Goal: Check status: Check status

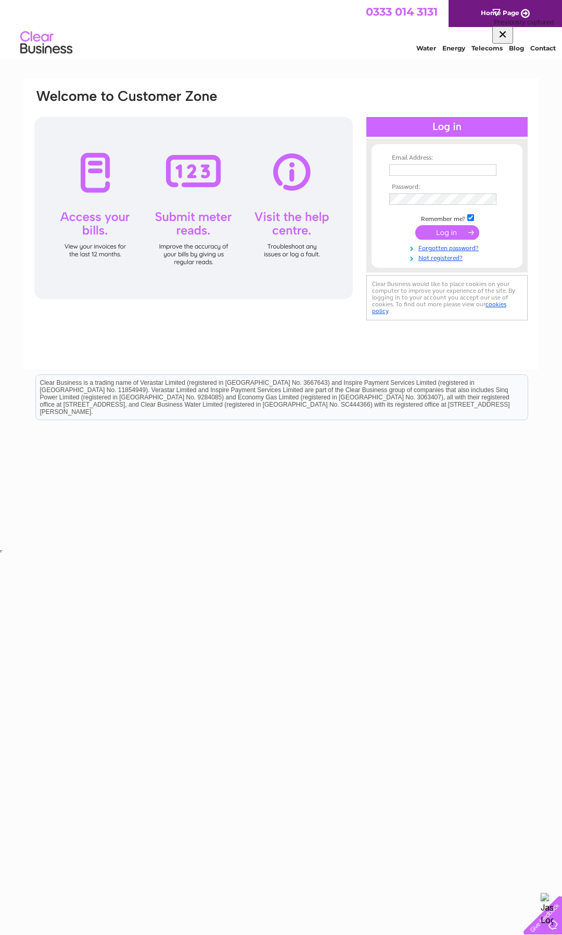
click at [405, 171] on input "text" at bounding box center [442, 169] width 107 height 11
type input "hamishbamford@gmail.com"
click at [449, 234] on input "submit" at bounding box center [447, 233] width 64 height 15
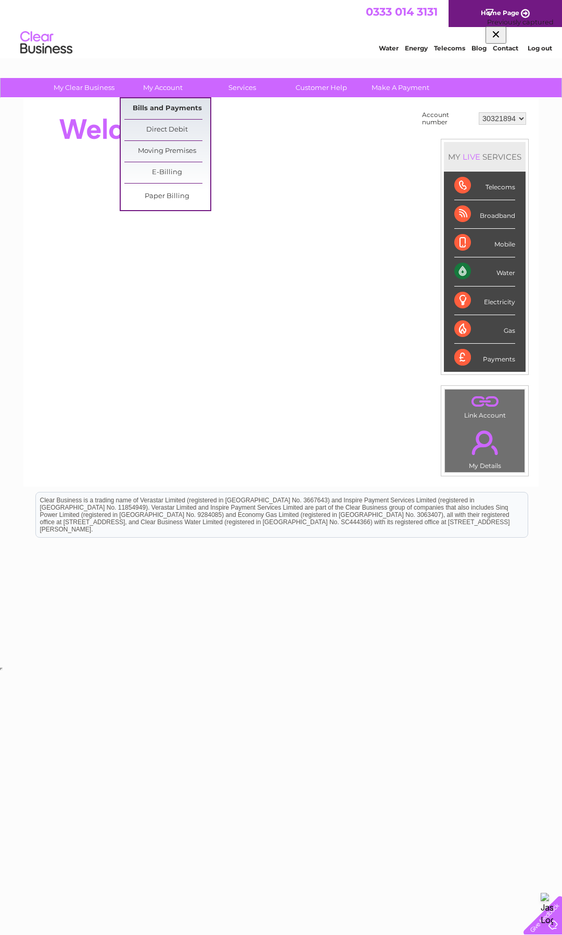
click at [166, 110] on link "Bills and Payments" at bounding box center [167, 108] width 86 height 21
